Goal: Transaction & Acquisition: Purchase product/service

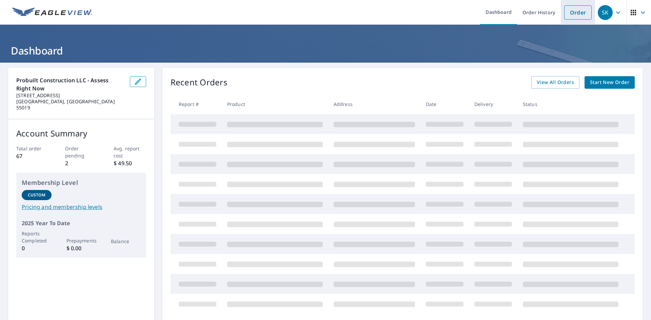
click at [576, 14] on link "Order" at bounding box center [577, 12] width 27 height 14
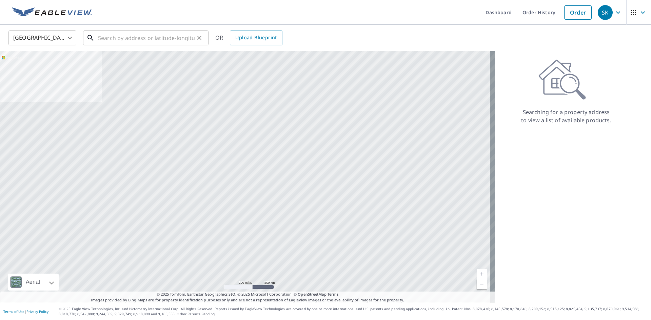
click at [130, 39] on input "text" at bounding box center [146, 37] width 97 height 19
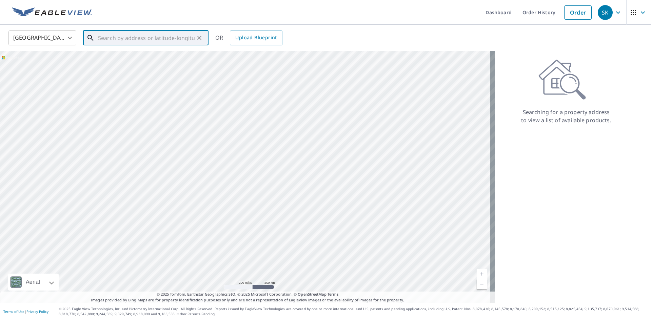
paste input "[STREET_ADDRESS]"
click at [129, 59] on span "[STREET_ADDRESS]" at bounding box center [150, 58] width 106 height 8
type input "[STREET_ADDRESS]"
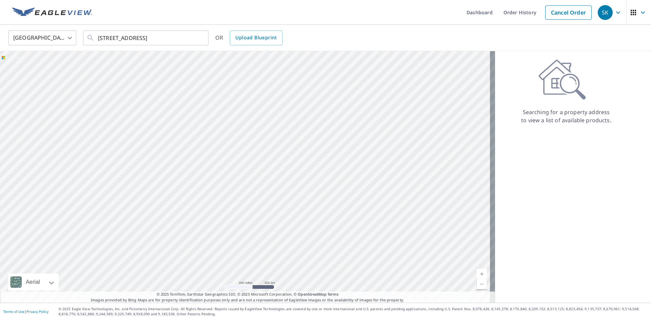
scroll to position [0, 0]
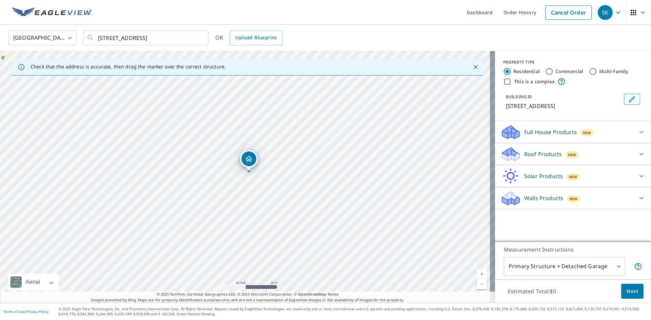
click at [637, 200] on icon at bounding box center [641, 198] width 8 height 8
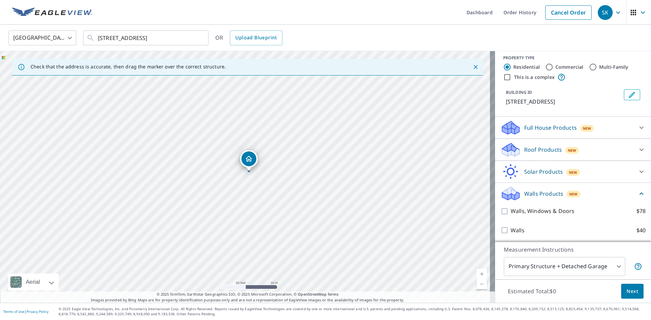
scroll to position [5, 0]
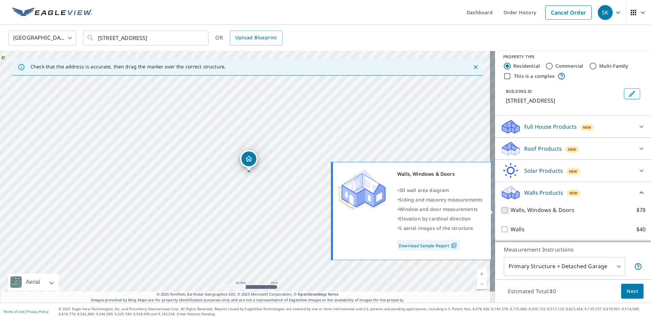
click at [500, 211] on input "Walls, Windows & Doors $78" at bounding box center [505, 210] width 10 height 8
checkbox input "true"
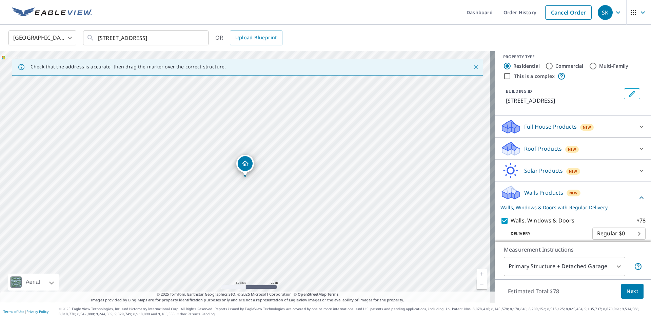
scroll to position [31, 0]
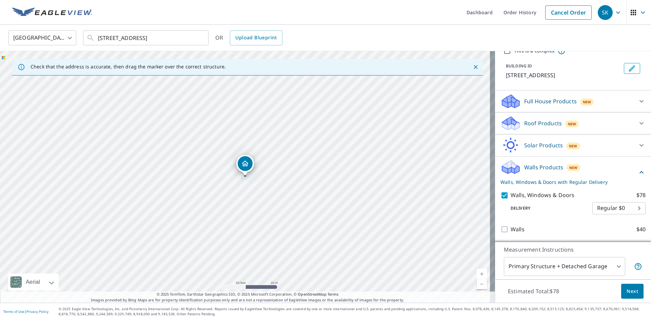
click at [610, 266] on body "SK SK Dashboard Order History Cancel Order SK [GEOGRAPHIC_DATA] [GEOGRAPHIC_DAT…" at bounding box center [325, 160] width 651 height 320
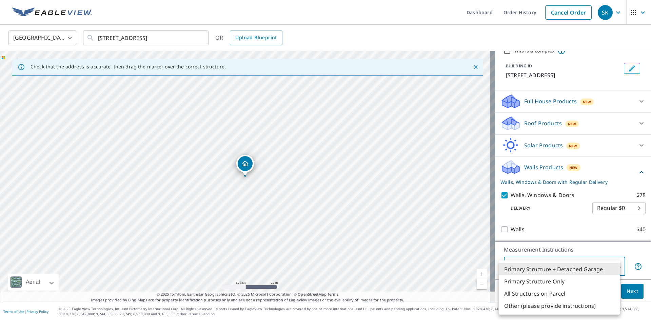
click at [557, 282] on li "Primary Structure Only" at bounding box center [558, 281] width 121 height 12
type input "2"
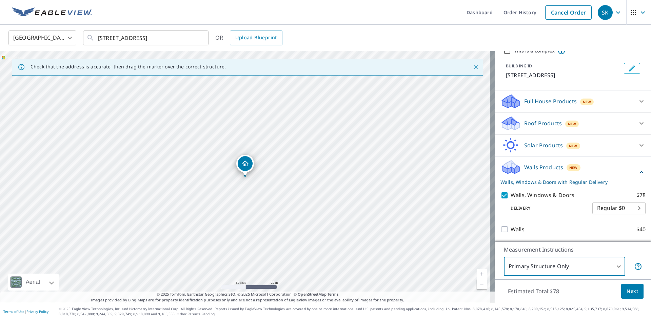
click at [627, 291] on span "Next" at bounding box center [632, 291] width 12 height 8
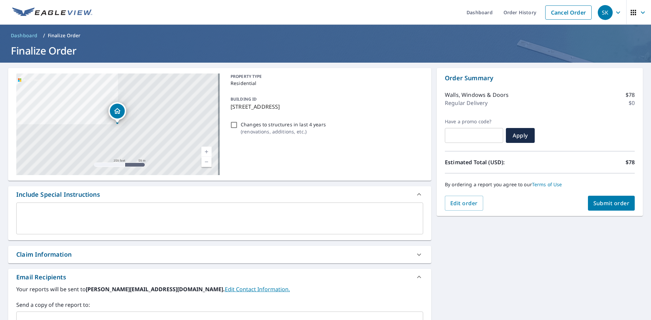
click at [611, 204] on span "Submit order" at bounding box center [611, 203] width 36 height 7
